Goal: Information Seeking & Learning: Check status

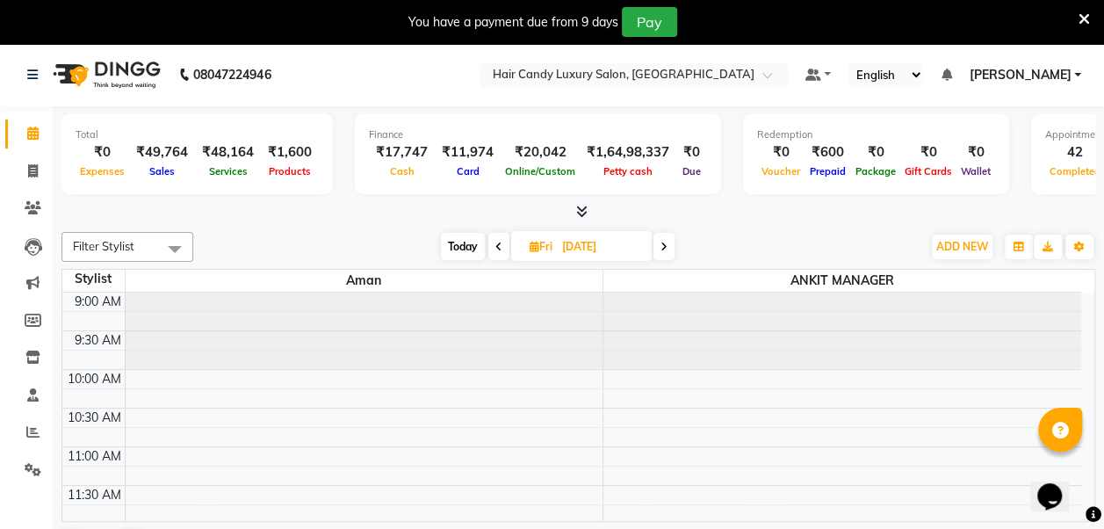
click at [585, 207] on icon at bounding box center [581, 211] width 11 height 13
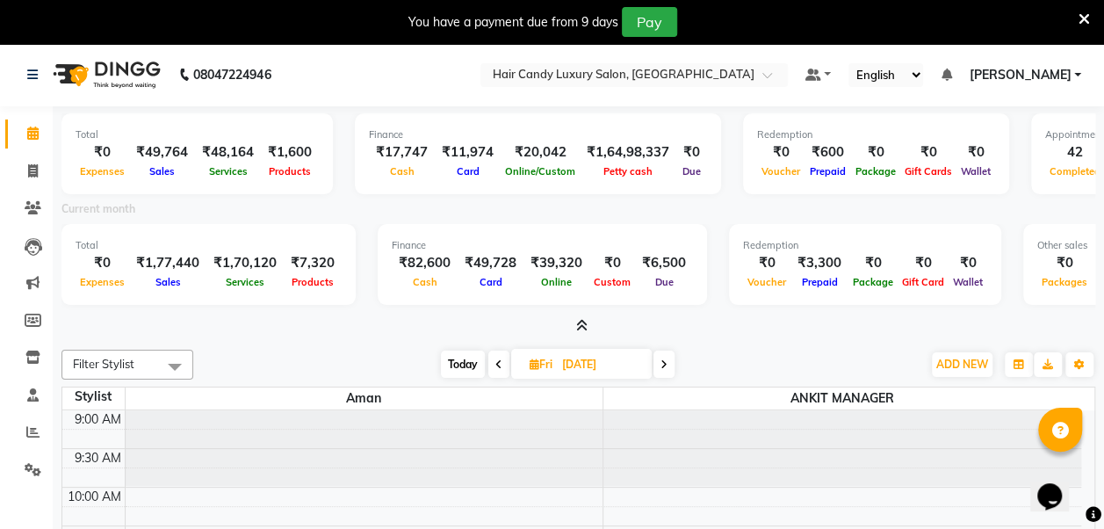
click at [464, 359] on span "Today" at bounding box center [463, 363] width 44 height 27
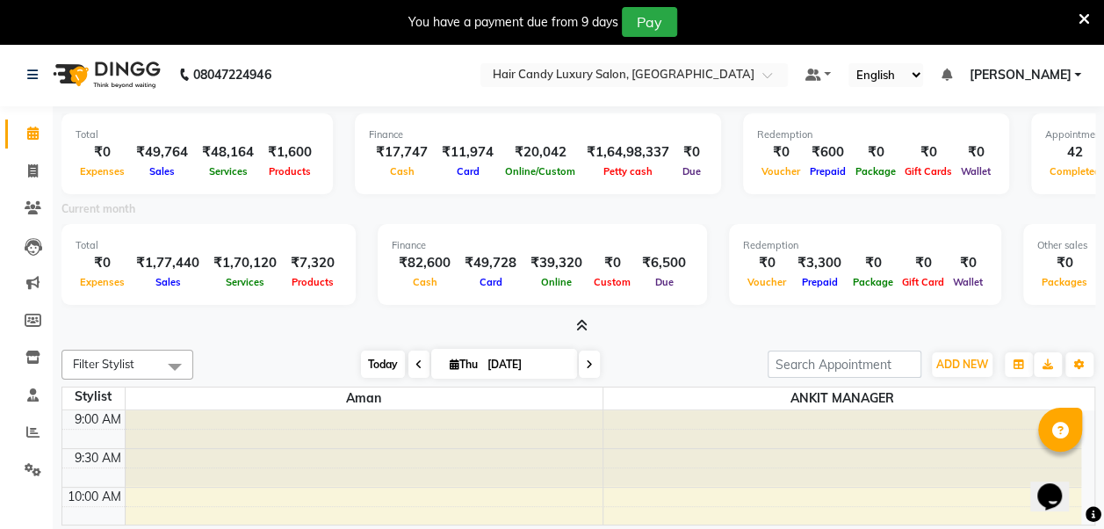
click at [392, 358] on span "Today" at bounding box center [383, 363] width 44 height 27
click at [416, 369] on span at bounding box center [418, 363] width 21 height 27
type input "03-09-2025"
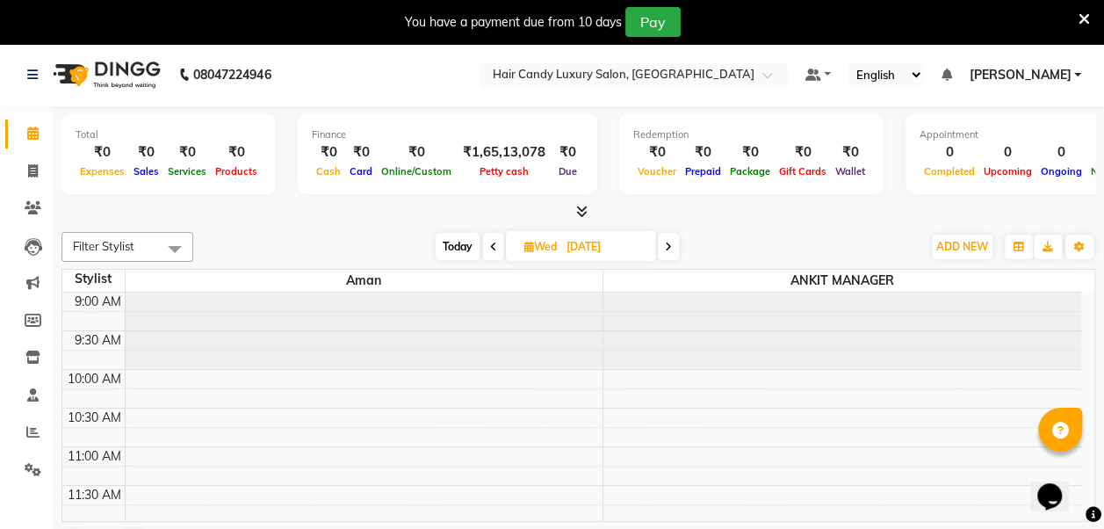
click at [578, 210] on icon at bounding box center [581, 211] width 11 height 13
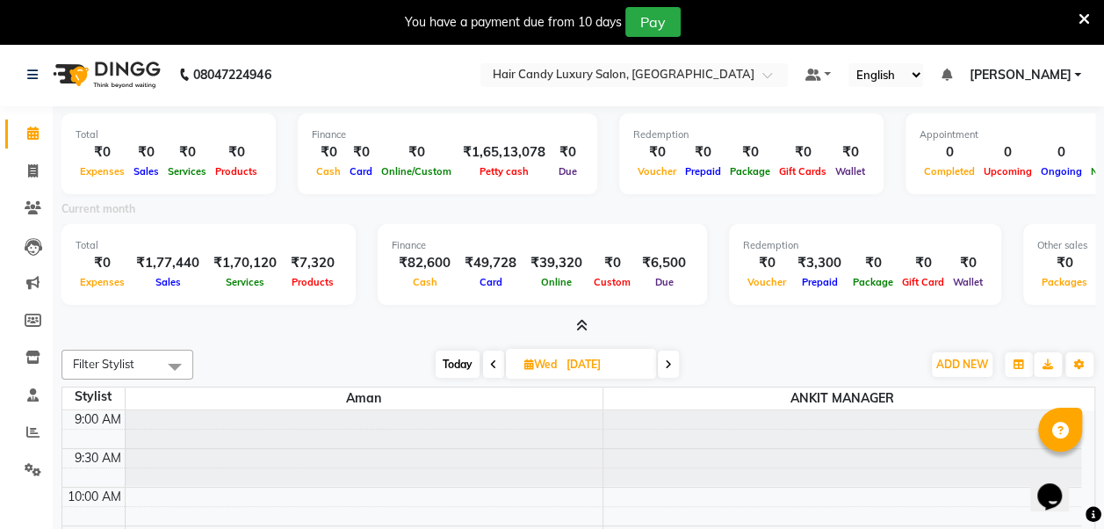
click at [497, 360] on span at bounding box center [493, 363] width 21 height 27
click at [661, 365] on span at bounding box center [665, 363] width 21 height 27
click at [459, 363] on span "Today" at bounding box center [458, 363] width 44 height 27
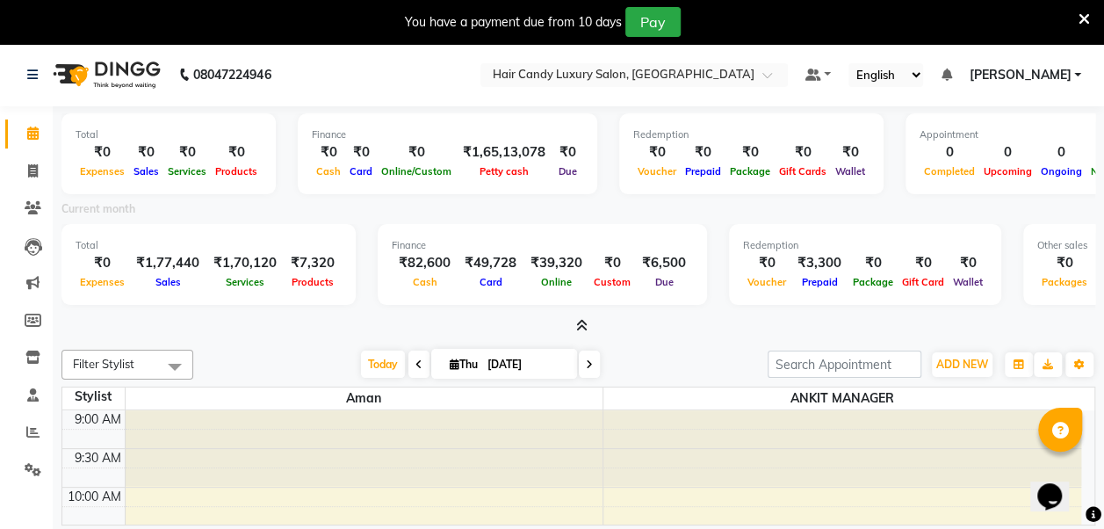
click at [409, 364] on span at bounding box center [418, 363] width 21 height 27
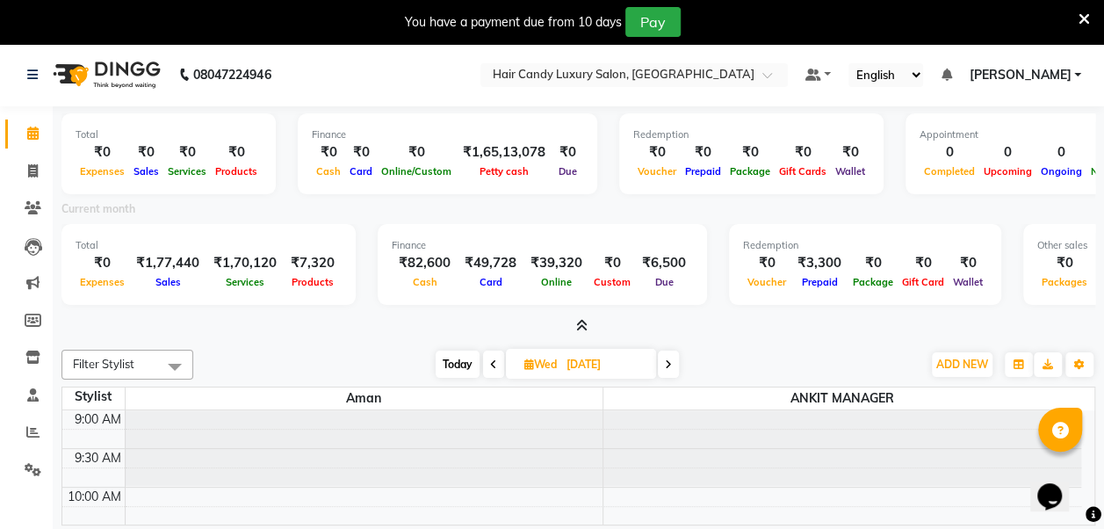
click at [364, 353] on div "Today Wed 03-09-2025" at bounding box center [557, 364] width 711 height 26
click at [578, 323] on icon at bounding box center [581, 325] width 11 height 13
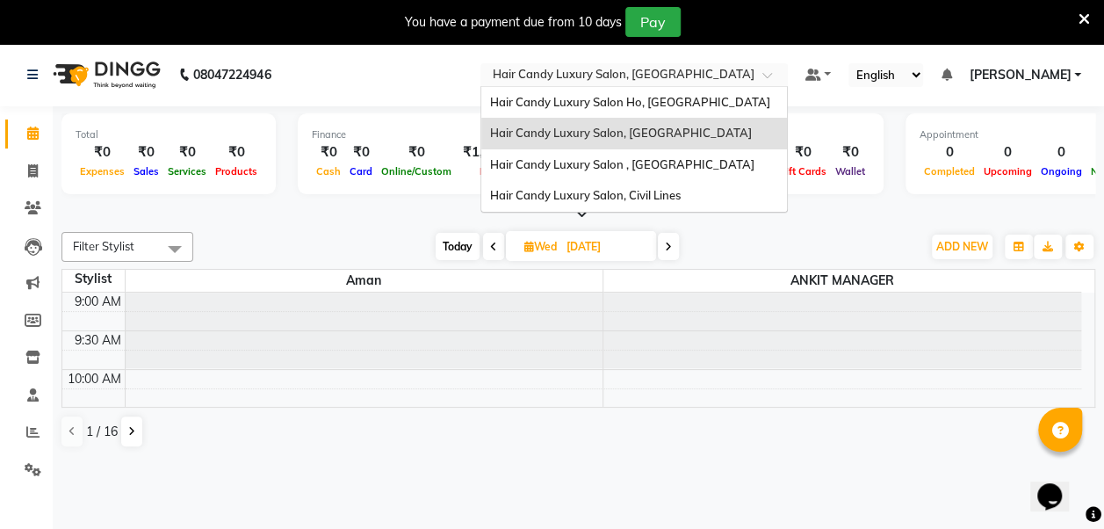
click at [788, 77] on div at bounding box center [633, 77] width 307 height 18
click at [725, 134] on span "Hair Candy Luxury Salon, Greater Kailash" at bounding box center [621, 133] width 262 height 14
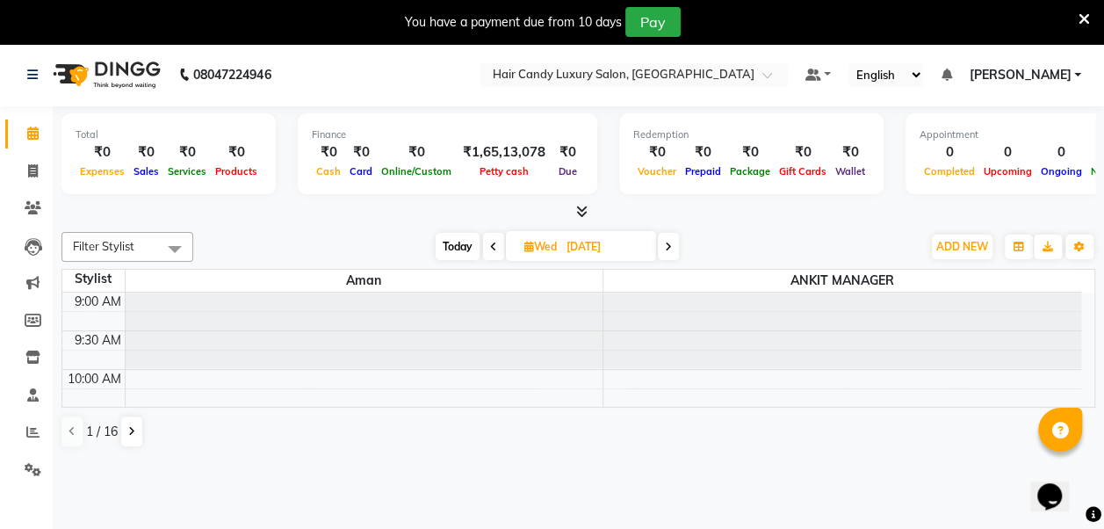
click at [587, 211] on icon at bounding box center [581, 211] width 11 height 13
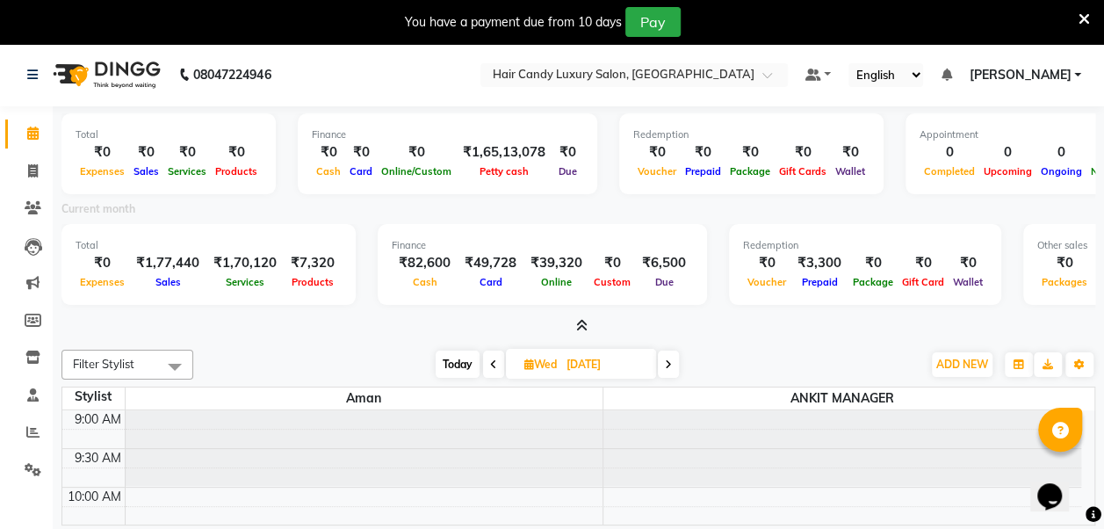
click at [374, 328] on div at bounding box center [578, 326] width 1034 height 18
click at [462, 373] on span "Today" at bounding box center [458, 363] width 44 height 27
type input "[DATE]"
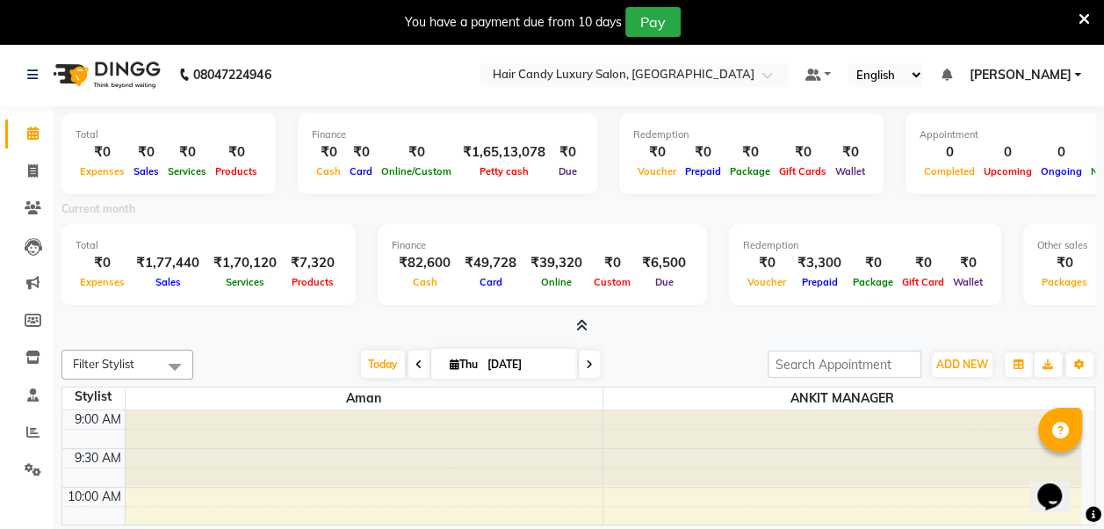
click at [312, 334] on div at bounding box center [578, 326] width 1034 height 18
click at [576, 323] on icon at bounding box center [581, 325] width 11 height 13
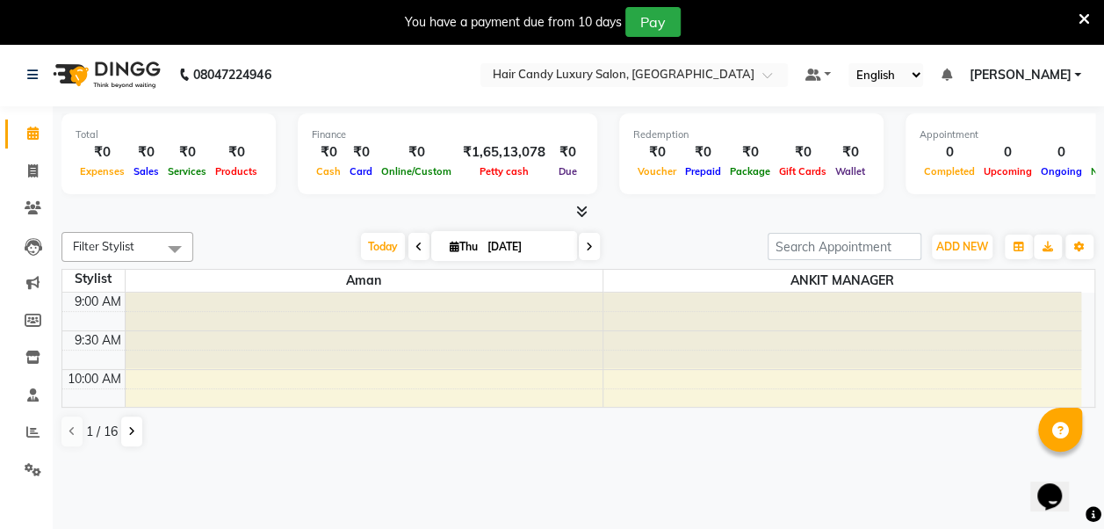
click at [585, 211] on icon at bounding box center [581, 211] width 11 height 13
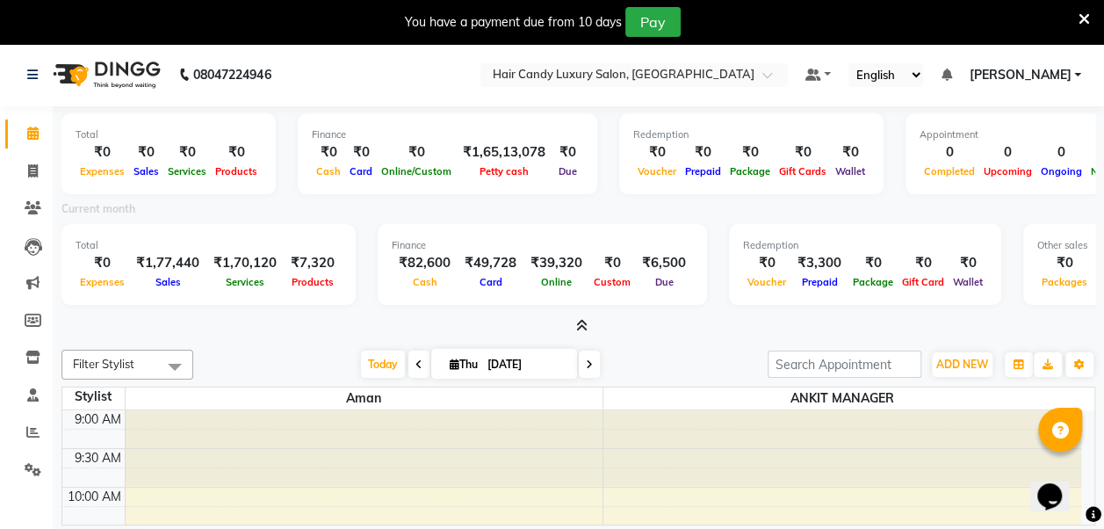
click at [341, 304] on div "Total ₹0 Expenses ₹1,77,440 Sales ₹1,70,120 Services ₹7,320 Products Finance ₹8…" at bounding box center [578, 267] width 1034 height 86
click at [29, 439] on span at bounding box center [33, 433] width 31 height 20
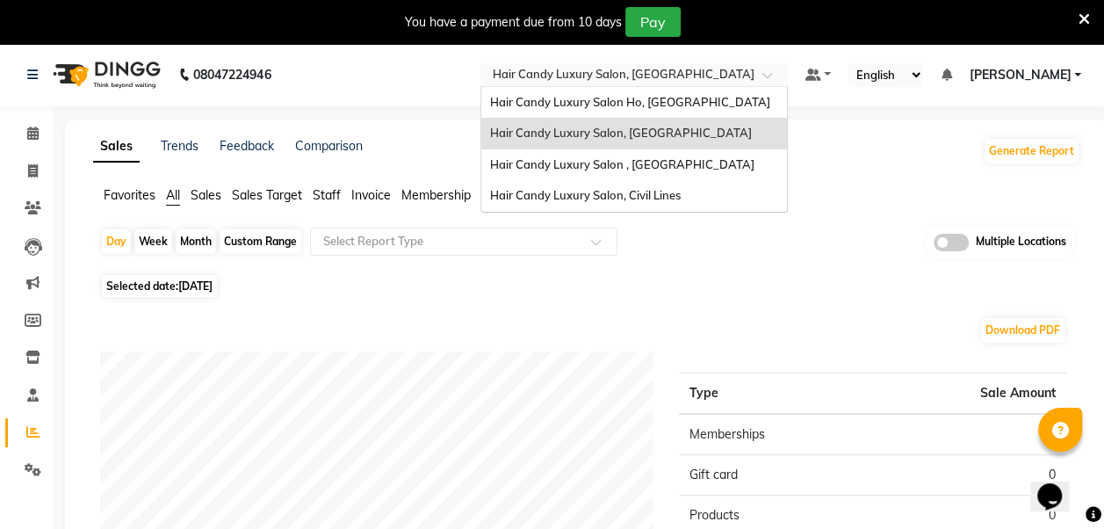
click at [742, 71] on input "text" at bounding box center [616, 77] width 255 height 18
click at [713, 152] on div "Hair Candy Luxury Salon , [GEOGRAPHIC_DATA]" at bounding box center [634, 165] width 306 height 32
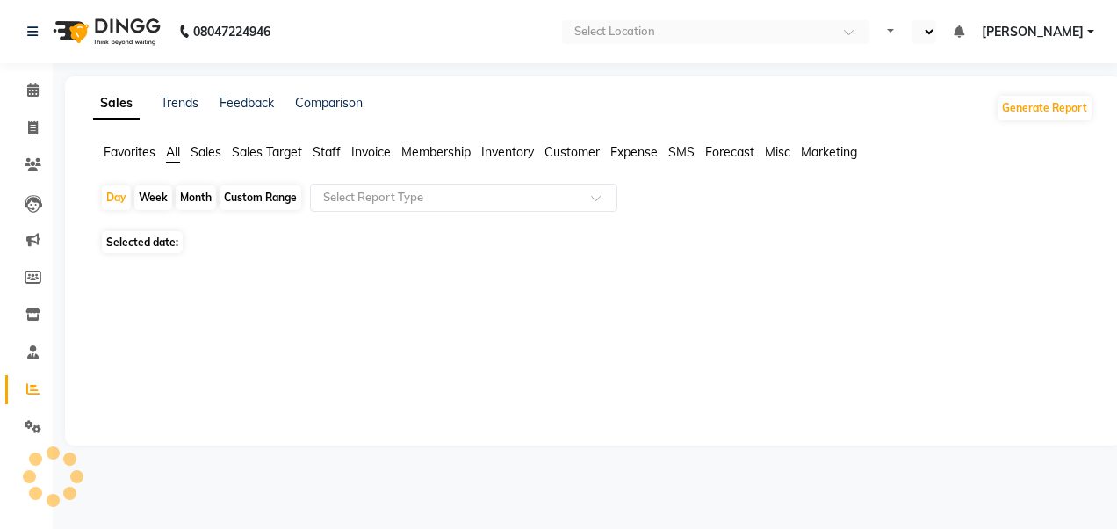
select select "en"
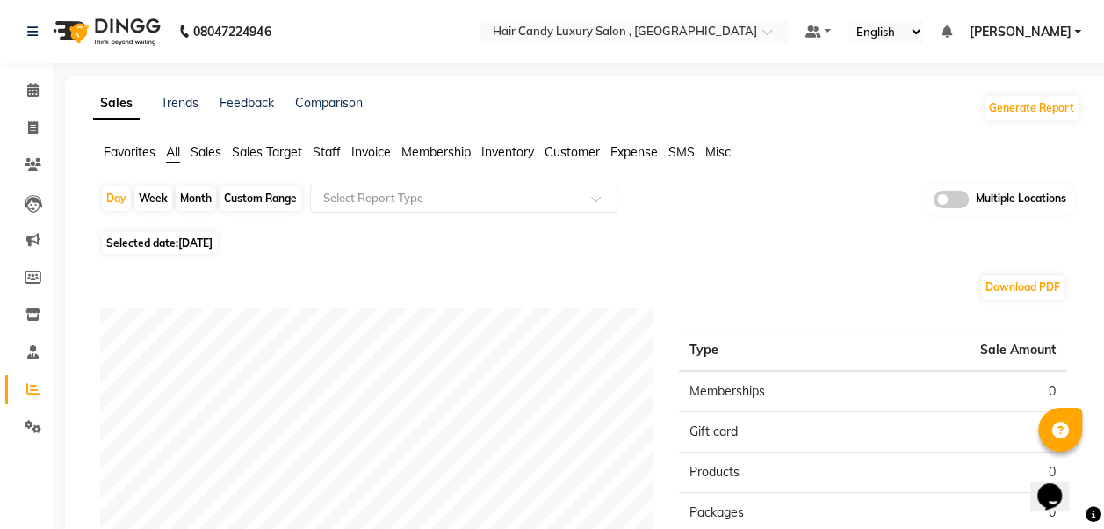
click at [199, 150] on span "Sales" at bounding box center [206, 152] width 31 height 16
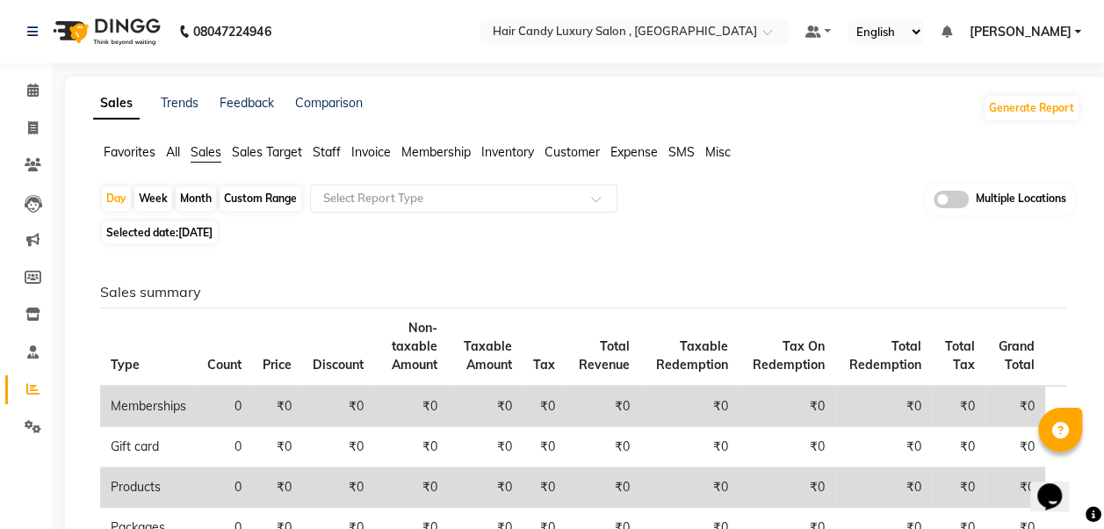
click at [186, 195] on div "Month" at bounding box center [196, 198] width 40 height 25
select select "9"
select select "2025"
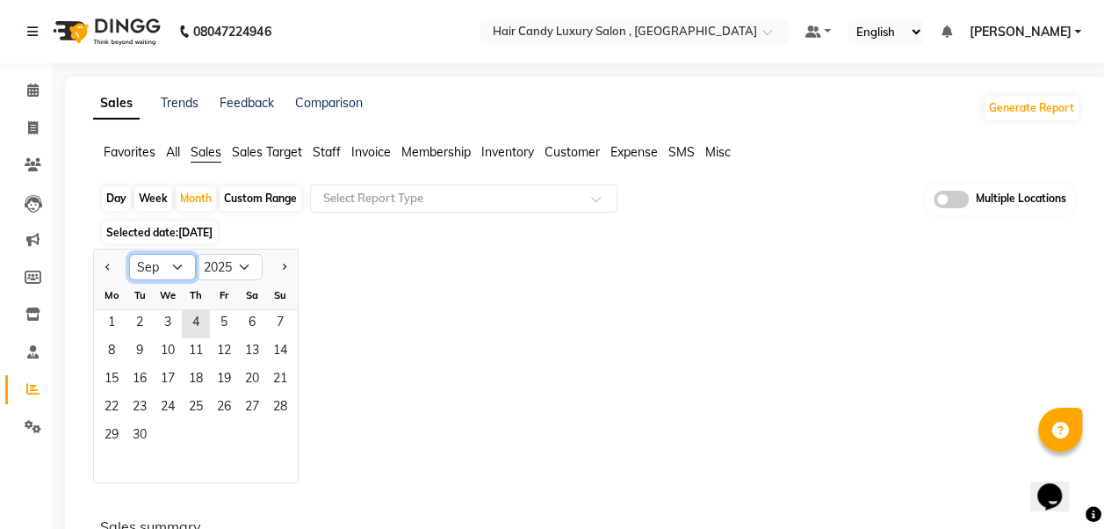
click at [161, 265] on select "Jan Feb Mar Apr May Jun [DATE] Aug Sep Oct Nov Dec" at bounding box center [162, 267] width 67 height 26
select select "8"
click at [129, 254] on select "Jan Feb Mar Apr May Jun [DATE] Aug Sep Oct Nov Dec" at bounding box center [162, 267] width 67 height 26
click at [234, 325] on span "1" at bounding box center [224, 324] width 28 height 28
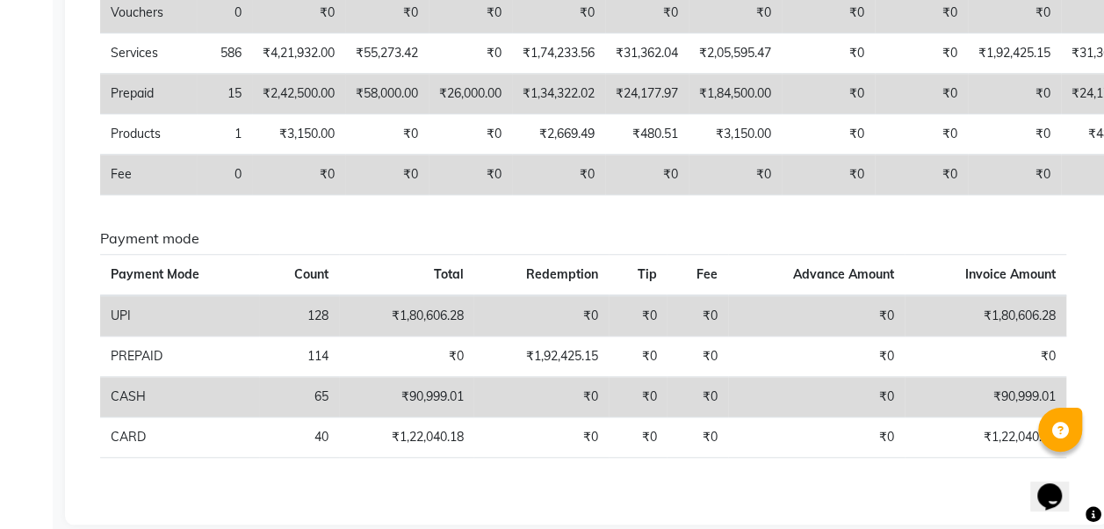
scroll to position [573, 0]
